Goal: Find specific page/section: Find specific page/section

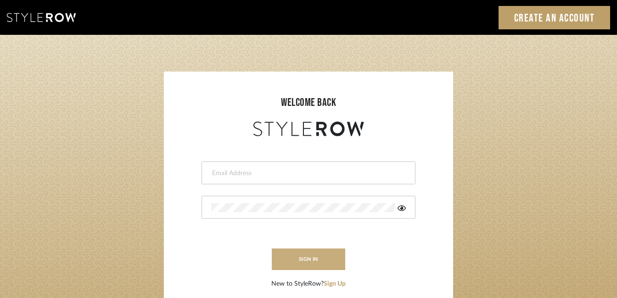
type input "purchasing@tfoxinteriors.com"
click at [303, 255] on button "sign in" at bounding box center [308, 260] width 73 height 22
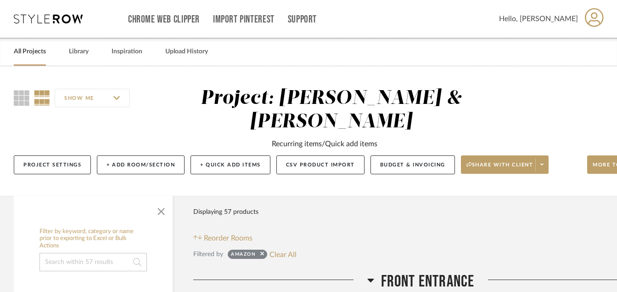
click at [37, 53] on link "All Projects" at bounding box center [30, 51] width 32 height 12
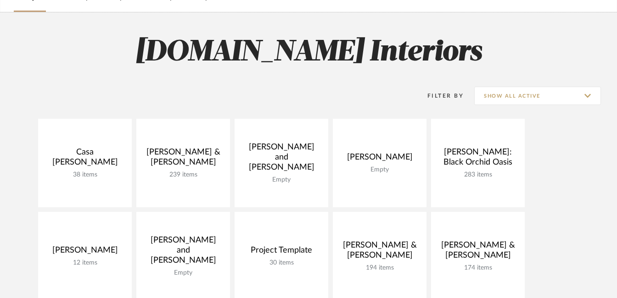
scroll to position [79, 0]
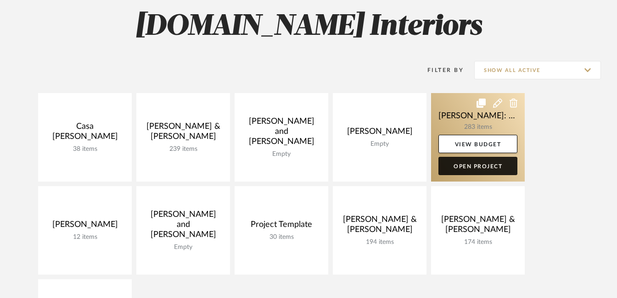
click at [459, 170] on link "Open Project" at bounding box center [477, 166] width 79 height 18
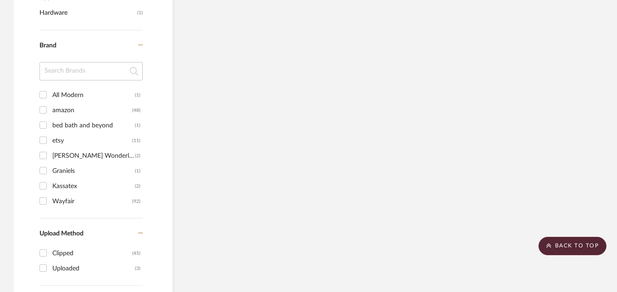
scroll to position [674, 0]
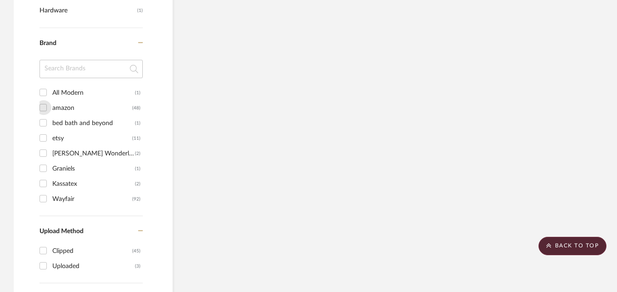
click at [45, 104] on input "amazon (48)" at bounding box center [43, 107] width 15 height 15
checkbox input "true"
click at [567, 239] on scroll-to-top-button "BACK TO TOP" at bounding box center [573, 245] width 68 height 18
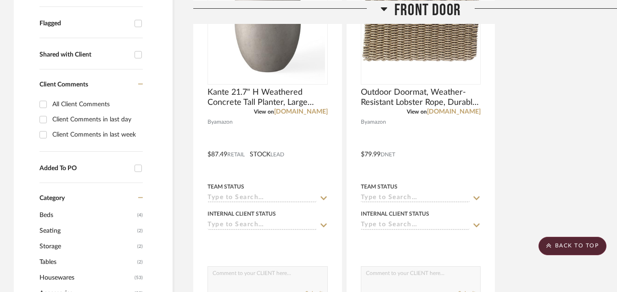
scroll to position [354, 0]
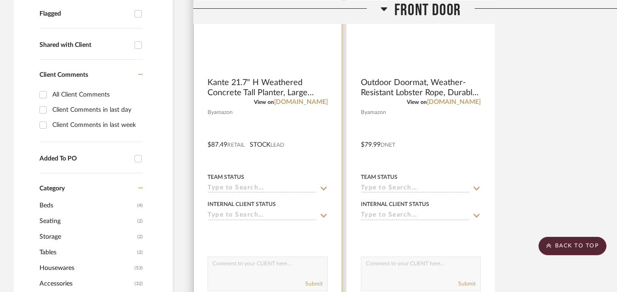
click at [0, 0] on img at bounding box center [0, 0] width 0 height 0
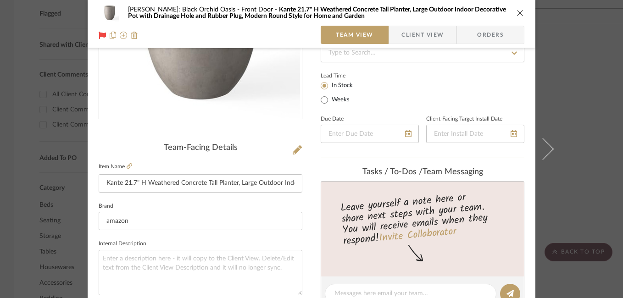
scroll to position [87, 0]
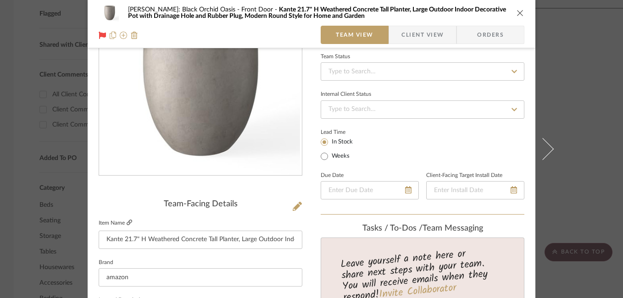
click at [127, 223] on icon at bounding box center [130, 223] width 6 height 6
